Goal: Task Accomplishment & Management: Use online tool/utility

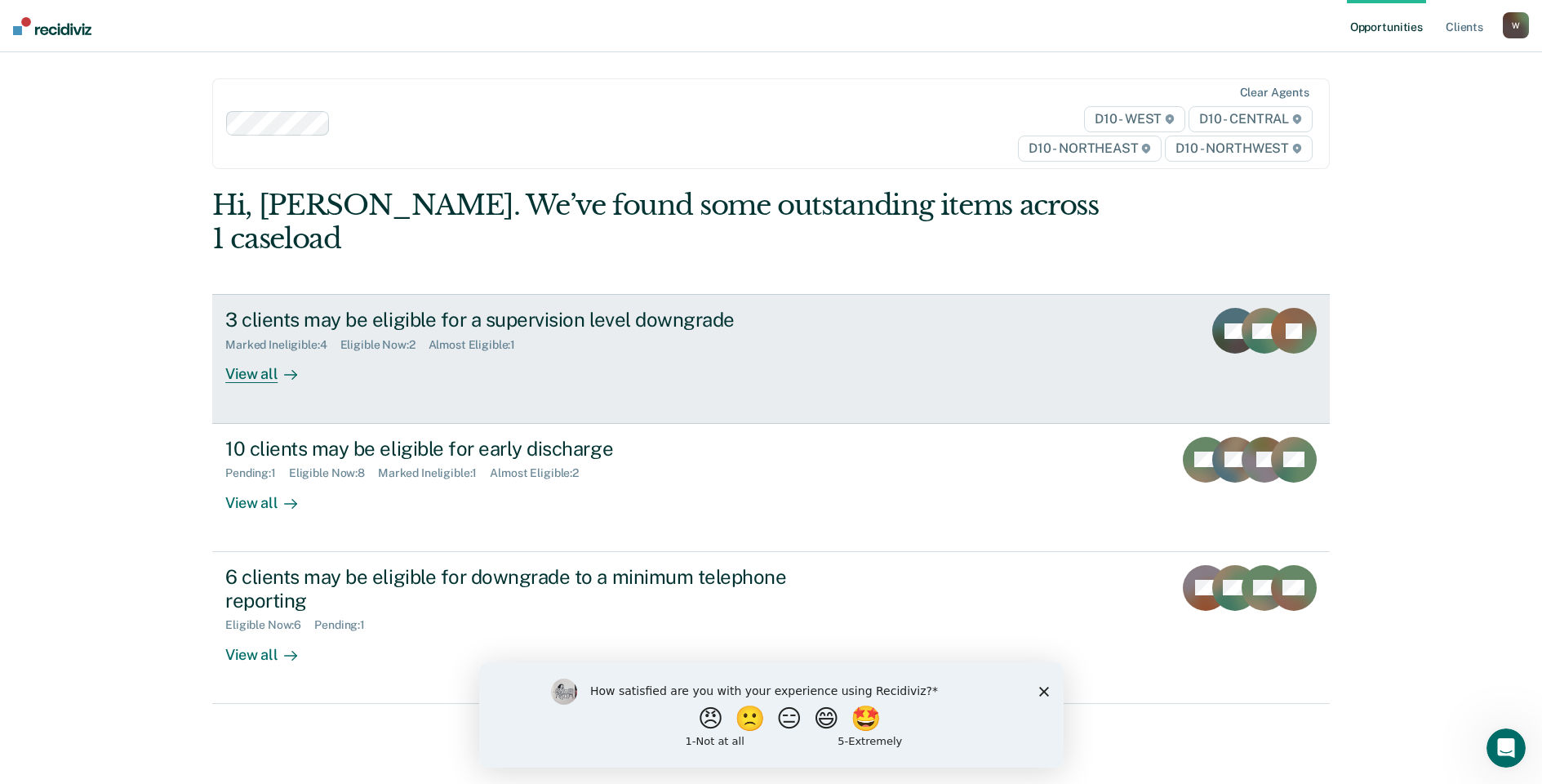
click at [278, 365] on div at bounding box center [287, 374] width 19 height 19
